Goal: Navigation & Orientation: Find specific page/section

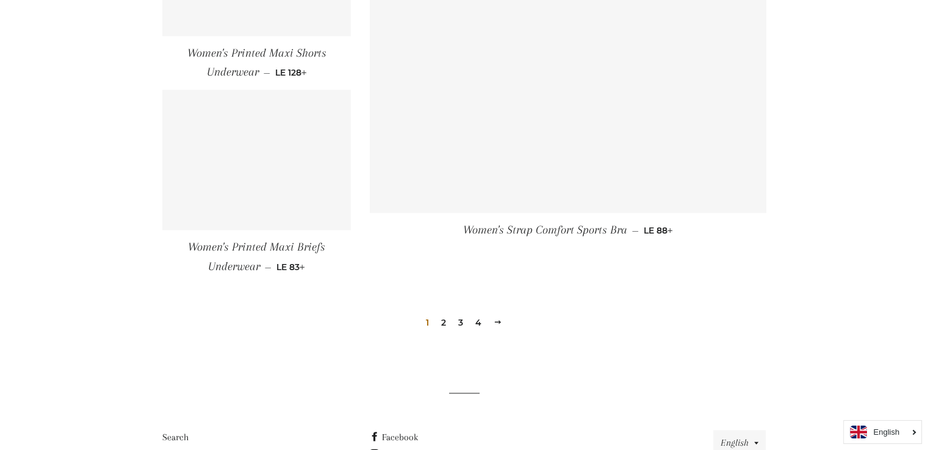
scroll to position [1752, 0]
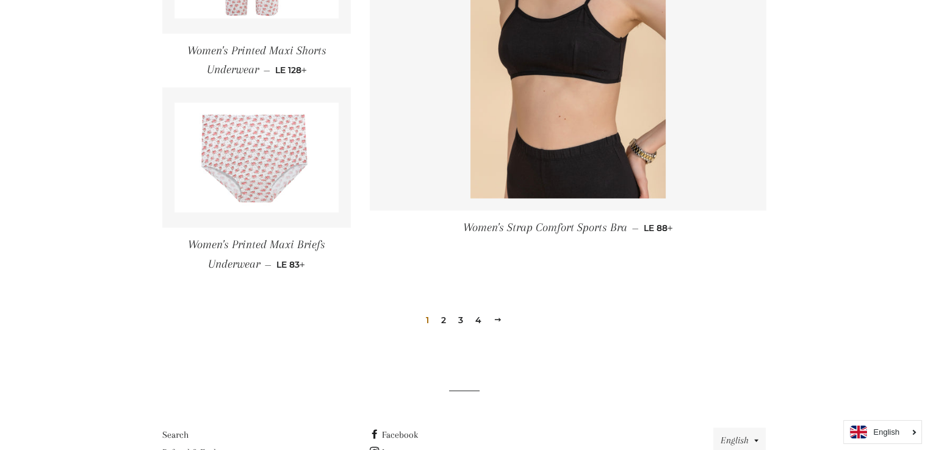
click at [442, 318] on link "2" at bounding box center [443, 320] width 15 height 18
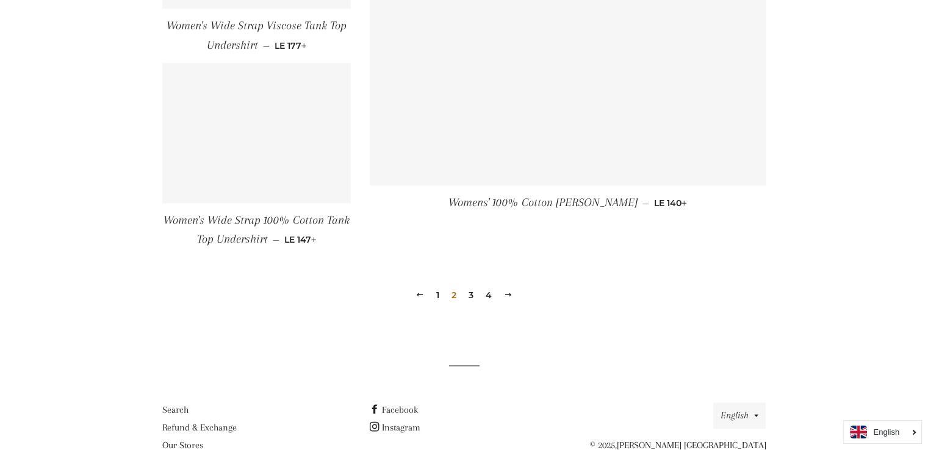
scroll to position [1752, 0]
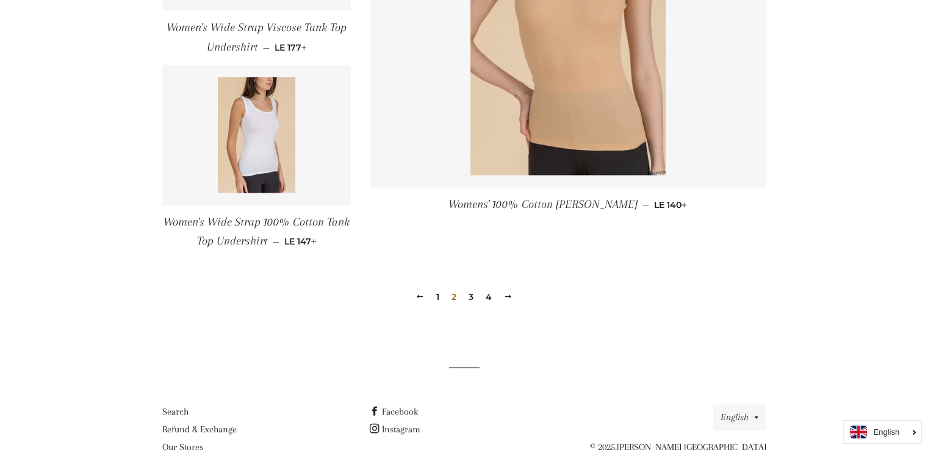
click at [469, 295] on link "3" at bounding box center [471, 297] width 15 height 18
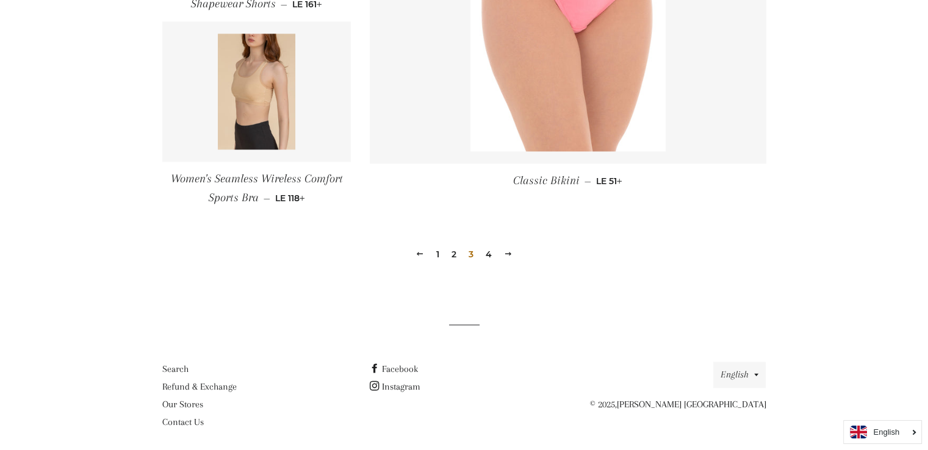
scroll to position [1796, 0]
